Goal: Use online tool/utility: Use online tool/utility

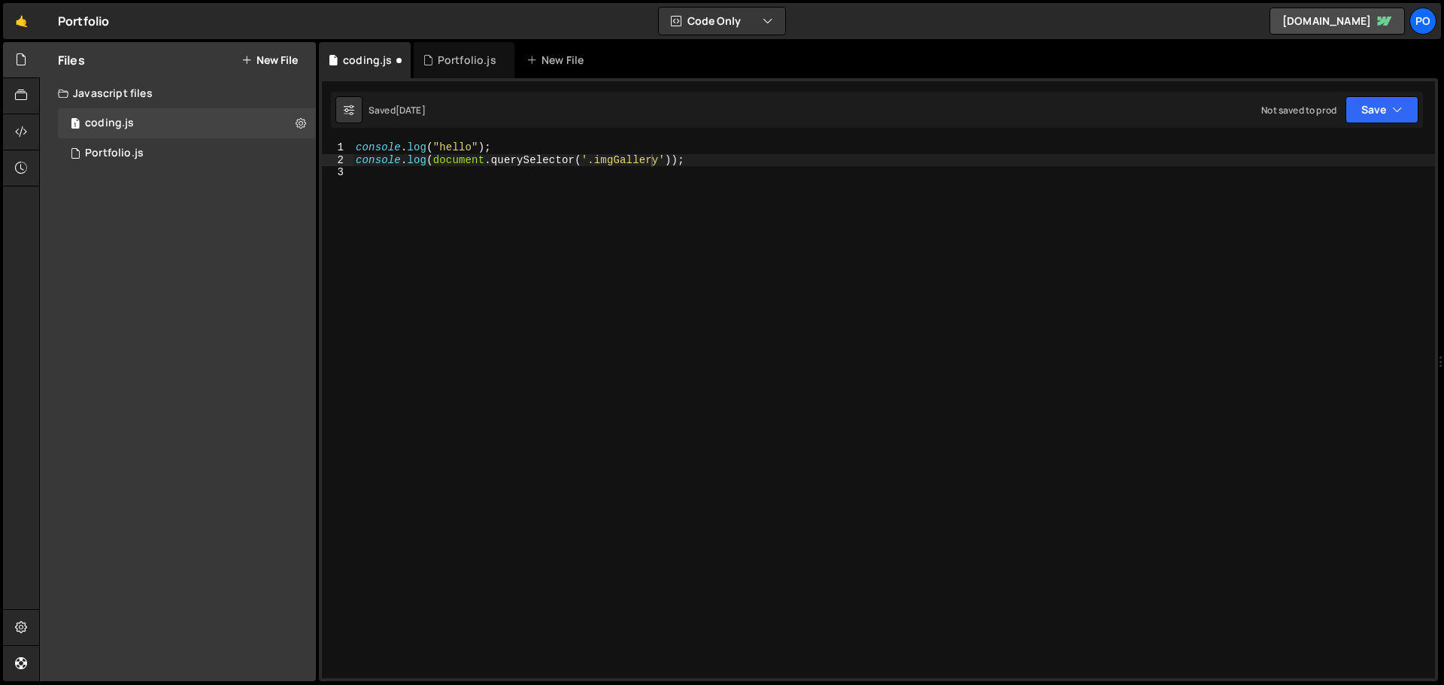
scroll to position [0, 20]
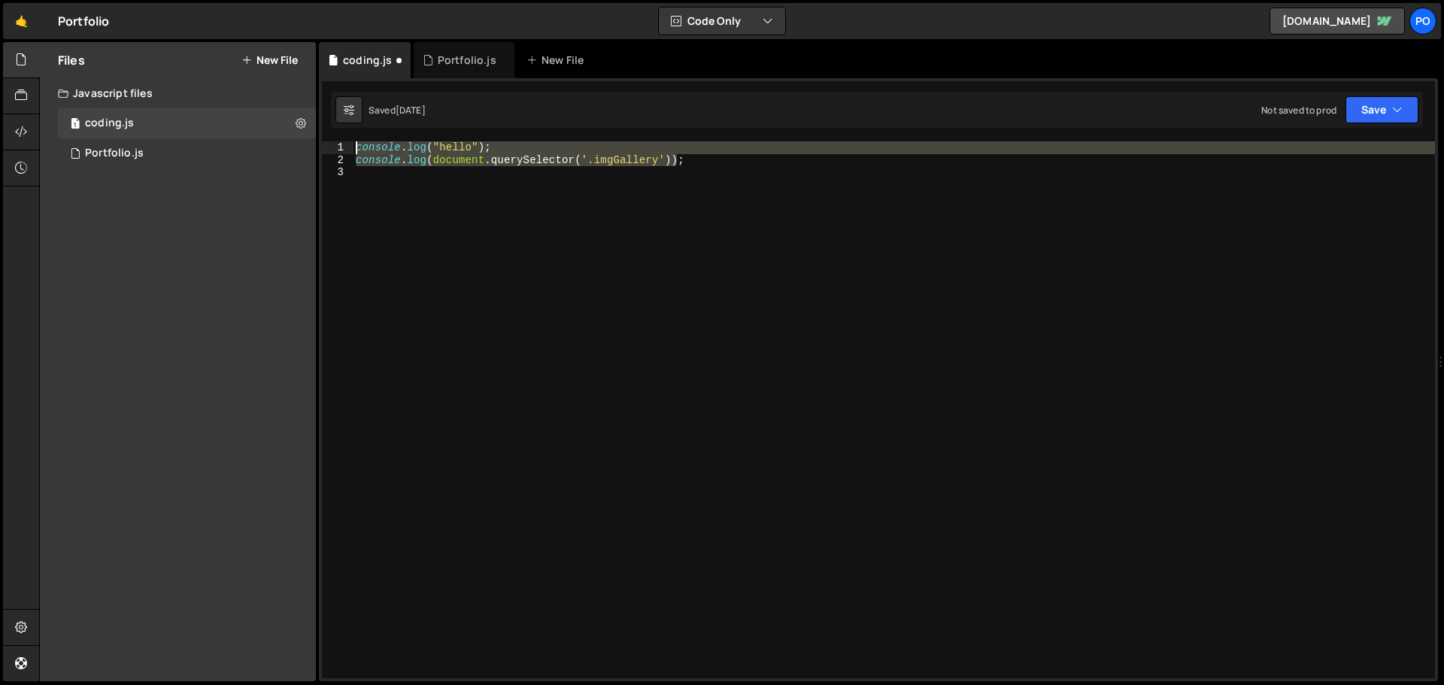
drag, startPoint x: 0, startPoint y: 0, endPoint x: 353, endPoint y: 135, distance: 377.8
click at [353, 135] on div ".from("#aboutMe", { 27 28 29 30 31 32 33 34 35 36 37 38 39 40 41 42 43 44 45 46…" at bounding box center [878, 379] width 1119 height 603
type textarea "console.log("hello"); console.log(document.querySelector('.imgGallery'));"
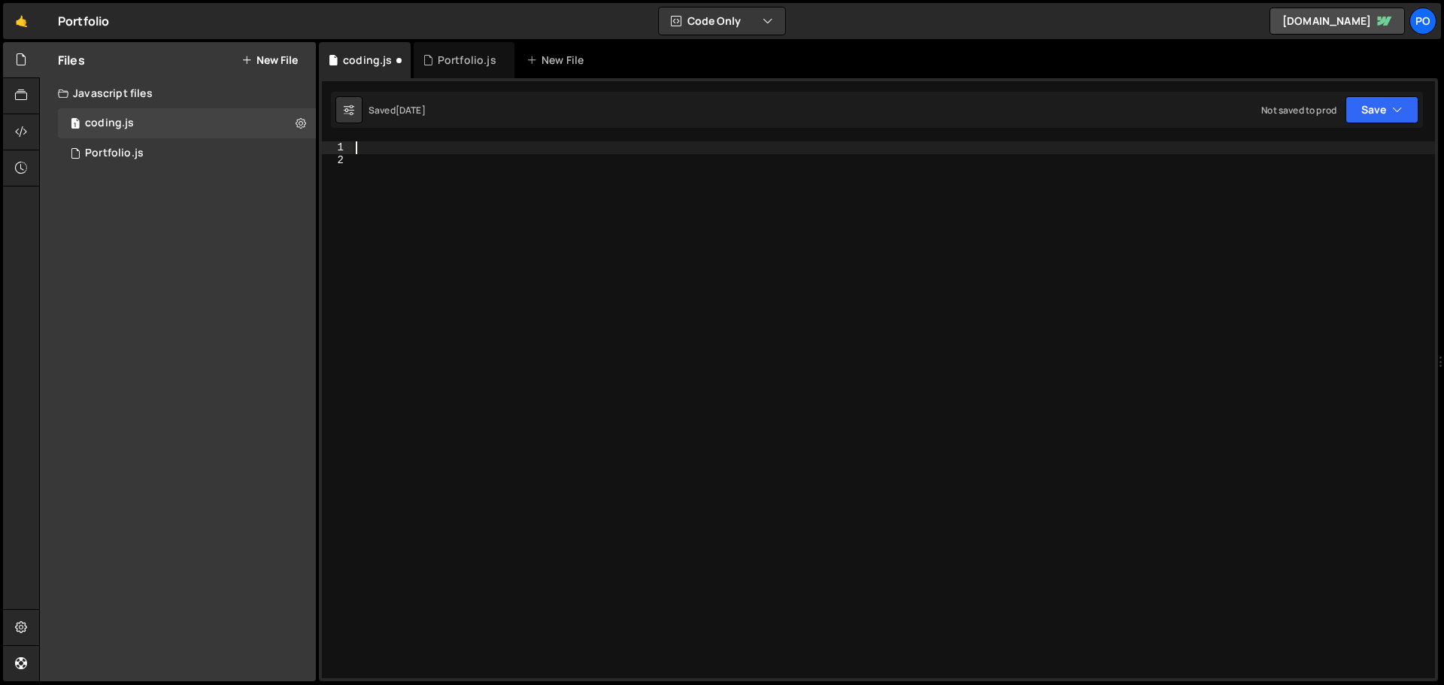
scroll to position [0, 0]
click at [620, 187] on div at bounding box center [894, 422] width 1082 height 562
type textarea "console.log("hello"); console.log(document.querySelector('.imgGallery'));"
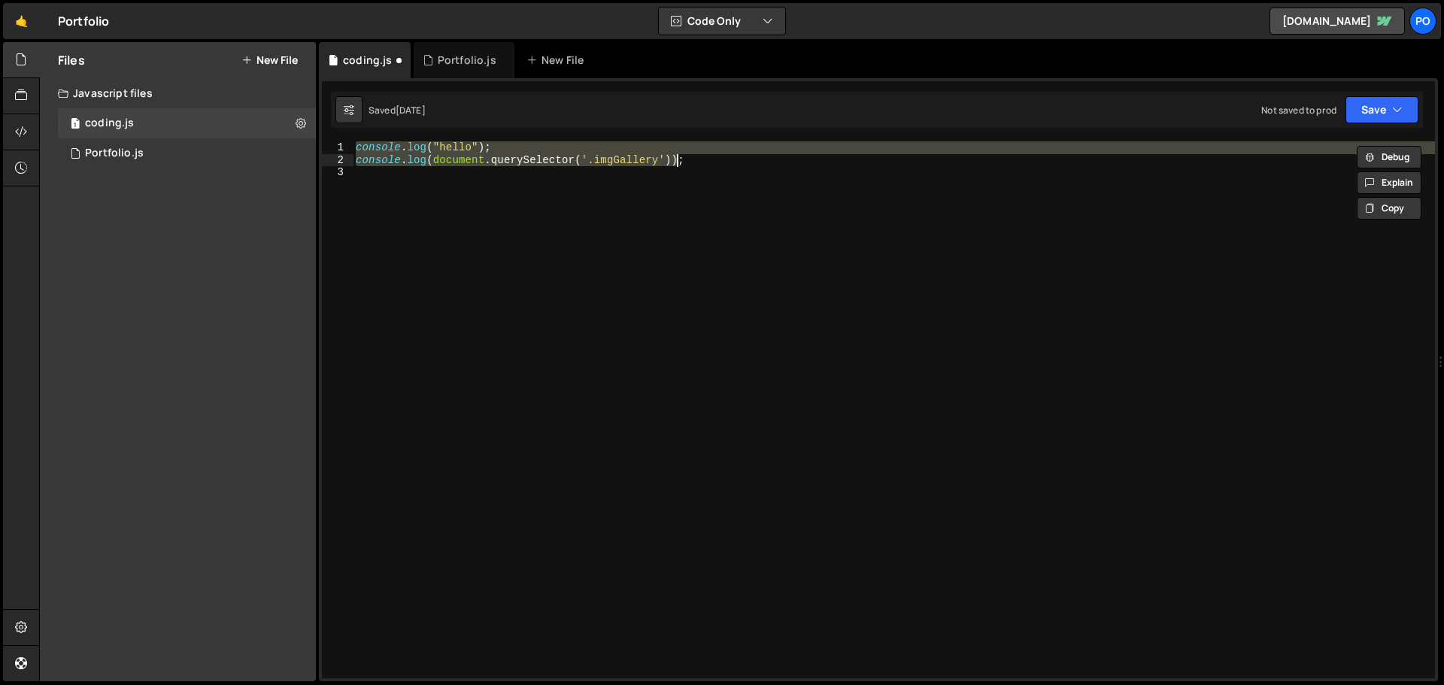
click at [739, 168] on div "console . log ( "hello" ) ; console . log ( document . querySelector ( '.imgGal…" at bounding box center [894, 422] width 1082 height 562
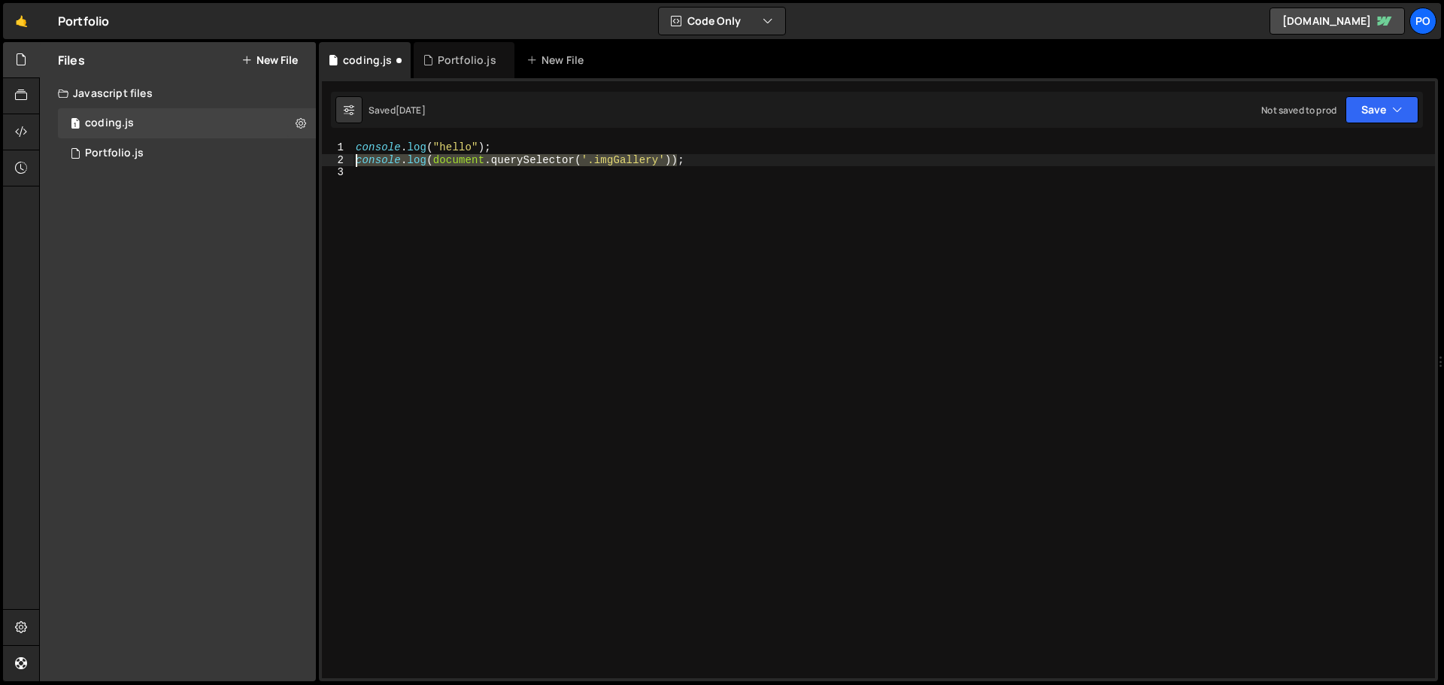
drag, startPoint x: 693, startPoint y: 165, endPoint x: 326, endPoint y: 159, distance: 367.0
click at [326, 159] on div "1 2 3 console . log ( "hello" ) ; console . log ( document . querySelector ( '.…" at bounding box center [878, 409] width 1113 height 537
type textarea "console.log(document.querySelector('.imgGallery'));"
type textarea "console.log("hello");"
click at [1366, 114] on button "Save" at bounding box center [1381, 109] width 73 height 27
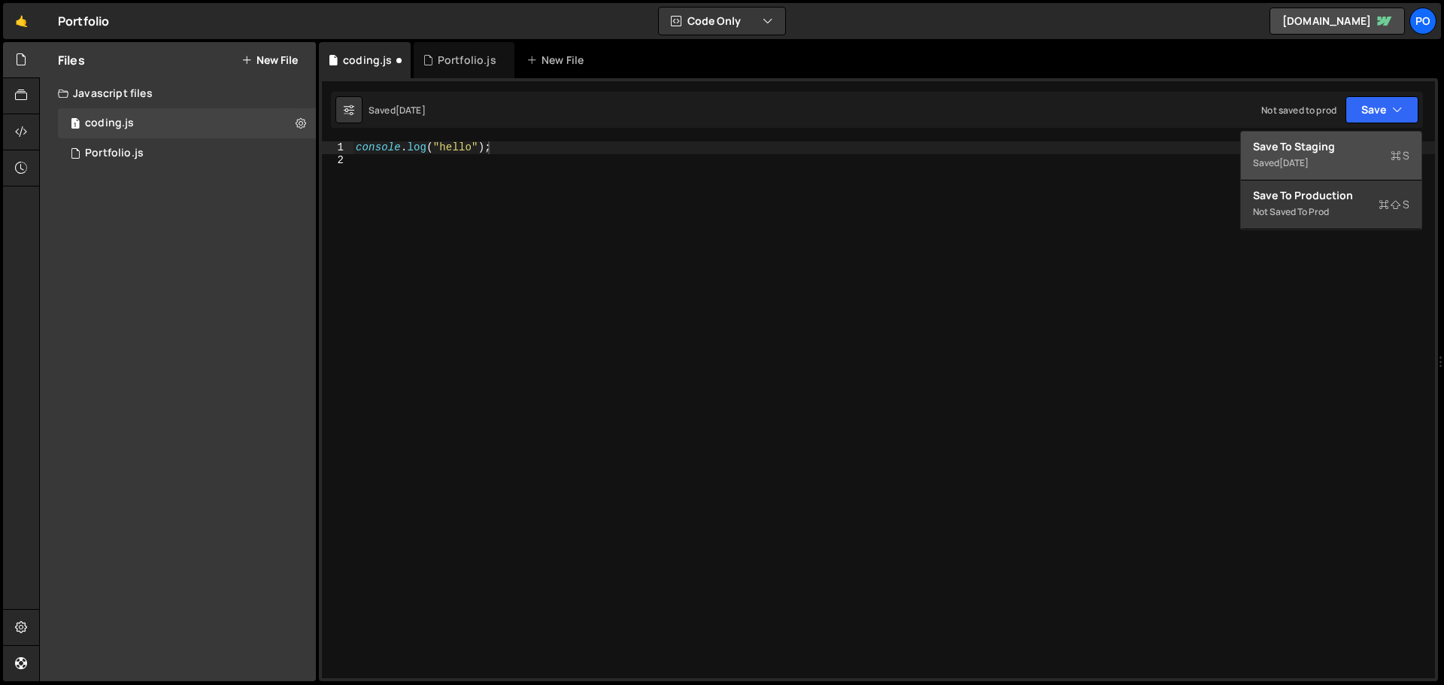
click at [1298, 144] on div "Save to Staging S" at bounding box center [1331, 146] width 156 height 15
